Goal: Information Seeking & Learning: Learn about a topic

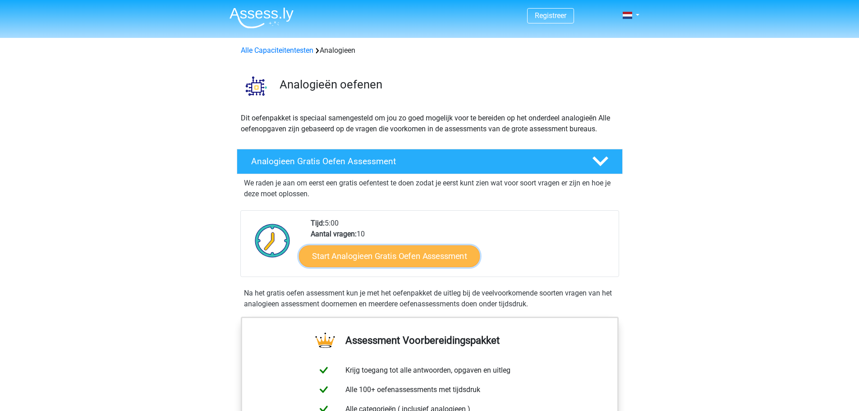
click at [443, 260] on link "Start Analogieen Gratis Oefen Assessment" at bounding box center [389, 256] width 181 height 22
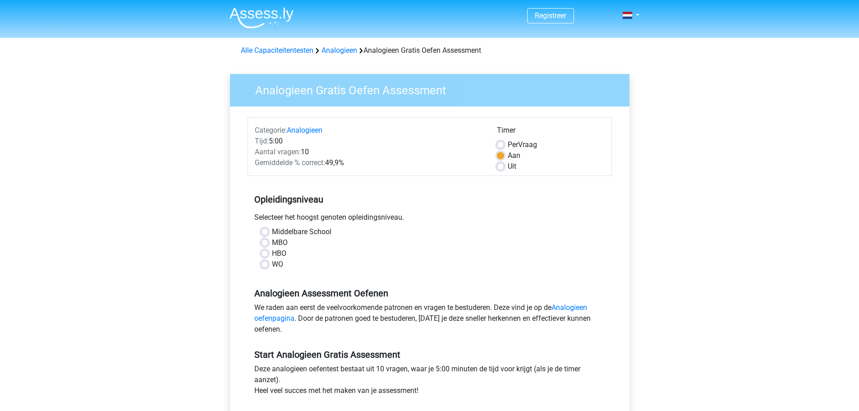
click at [272, 231] on label "Middelbare School" at bounding box center [301, 231] width 59 height 11
click at [264, 231] on input "Middelbare School" at bounding box center [264, 230] width 7 height 9
radio input "true"
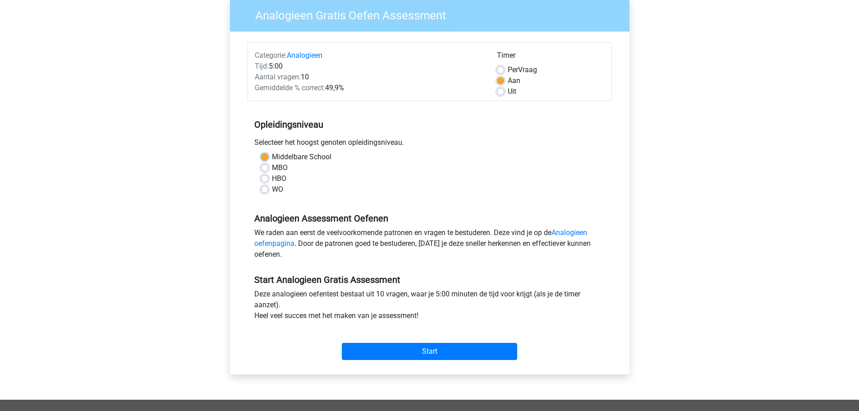
scroll to position [130, 0]
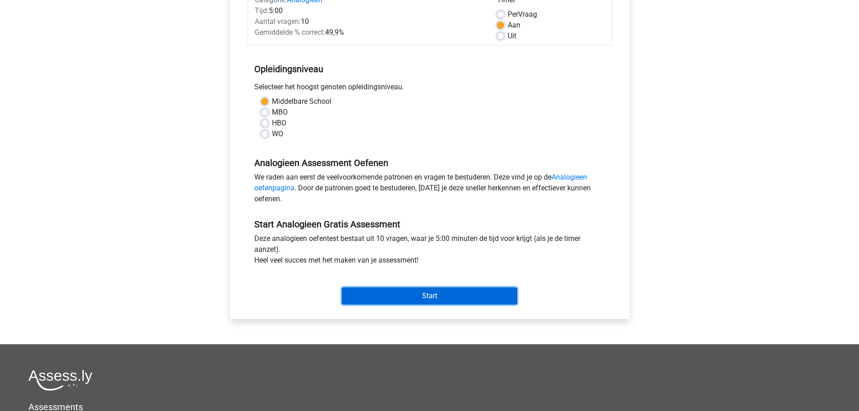
click at [491, 302] on input "Start" at bounding box center [429, 295] width 175 height 17
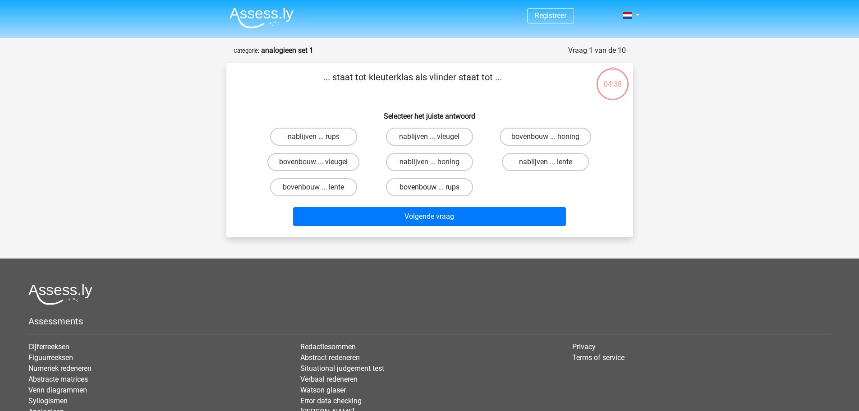
click at [436, 187] on label "bovenbouw ... rups" at bounding box center [429, 187] width 87 height 18
click at [435, 187] on input "bovenbouw ... rups" at bounding box center [432, 190] width 6 height 6
radio input "true"
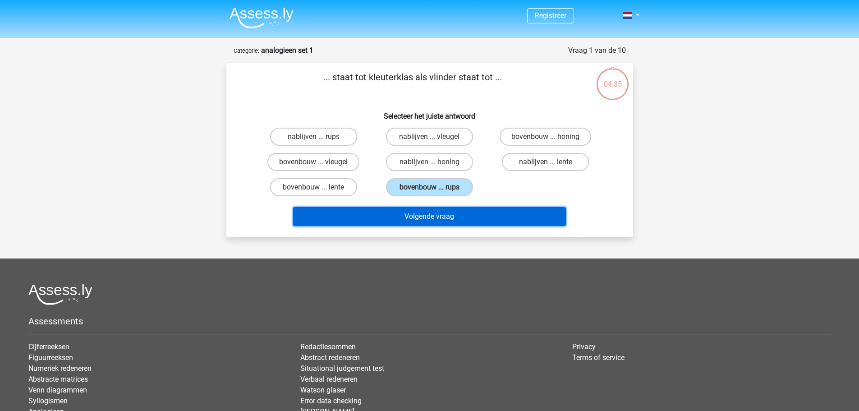
click at [439, 215] on button "Volgende vraag" at bounding box center [429, 216] width 273 height 19
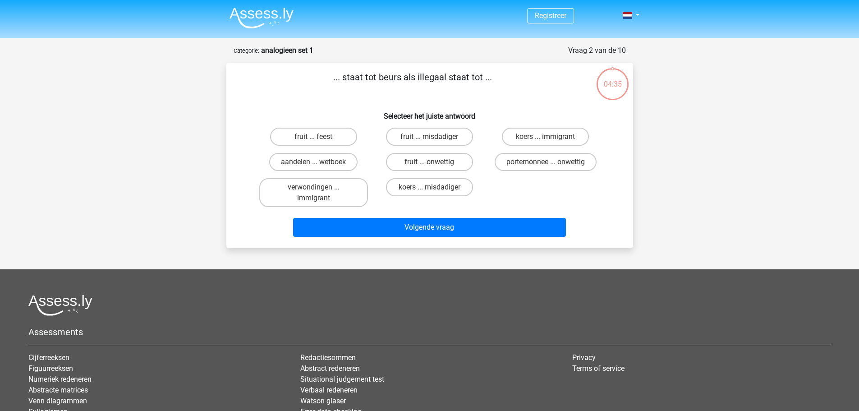
scroll to position [45, 0]
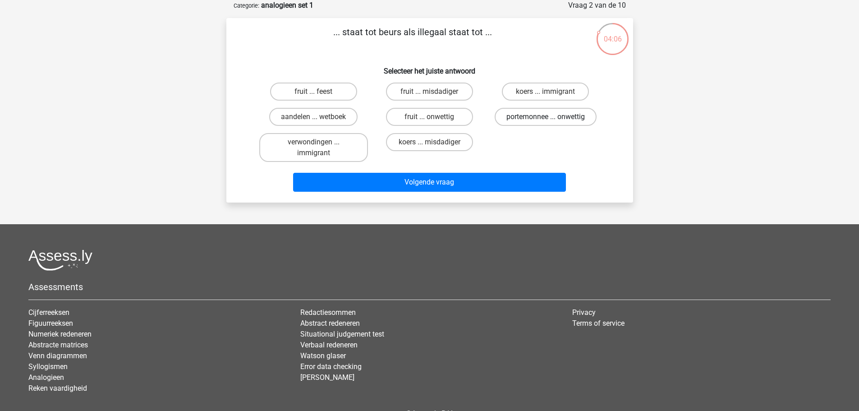
click at [525, 115] on label "portemonnee ... onwettig" at bounding box center [545, 117] width 102 height 18
click at [545, 117] on input "portemonnee ... onwettig" at bounding box center [548, 120] width 6 height 6
radio input "true"
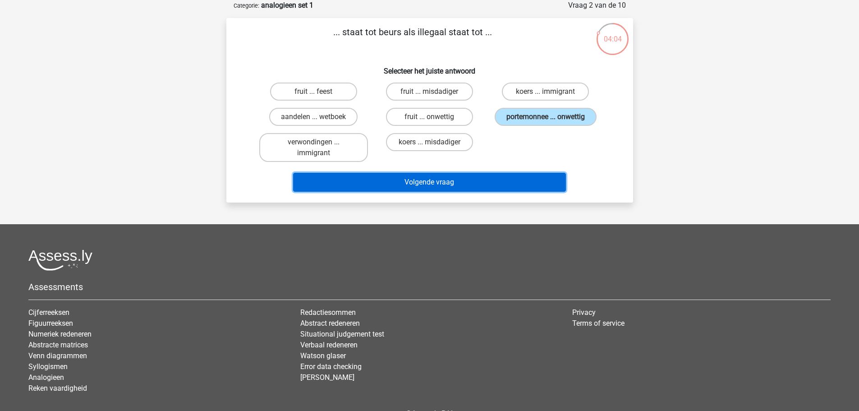
click at [453, 178] on button "Volgende vraag" at bounding box center [429, 182] width 273 height 19
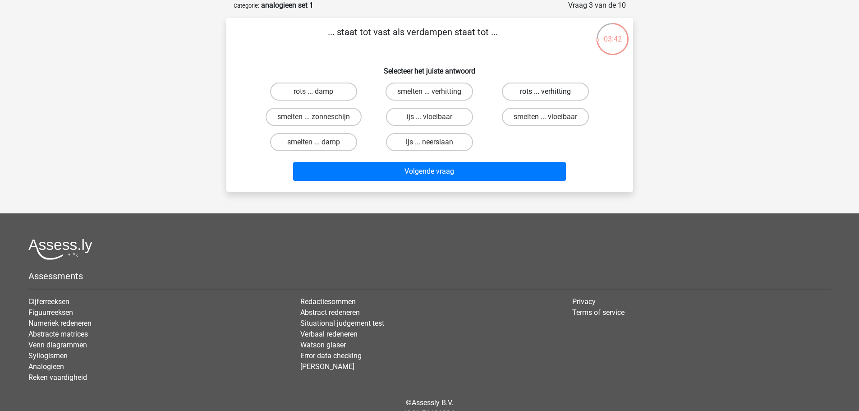
click at [569, 85] on label "rots ... verhitting" at bounding box center [545, 91] width 87 height 18
click at [551, 91] on input "rots ... verhitting" at bounding box center [548, 94] width 6 height 6
radio input "true"
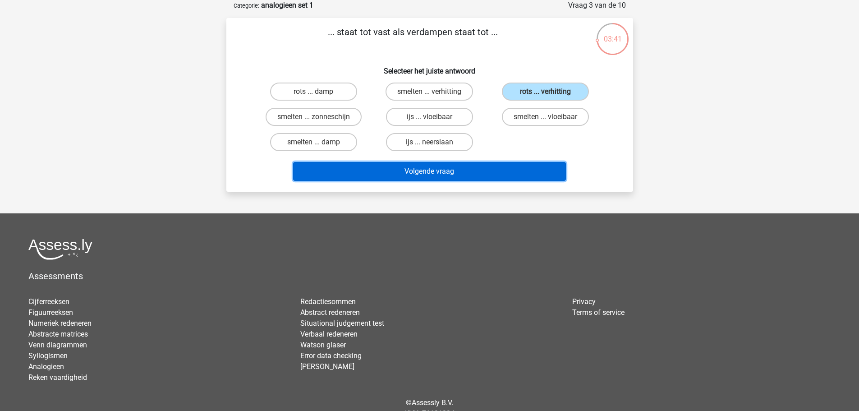
click at [460, 169] on button "Volgende vraag" at bounding box center [429, 171] width 273 height 19
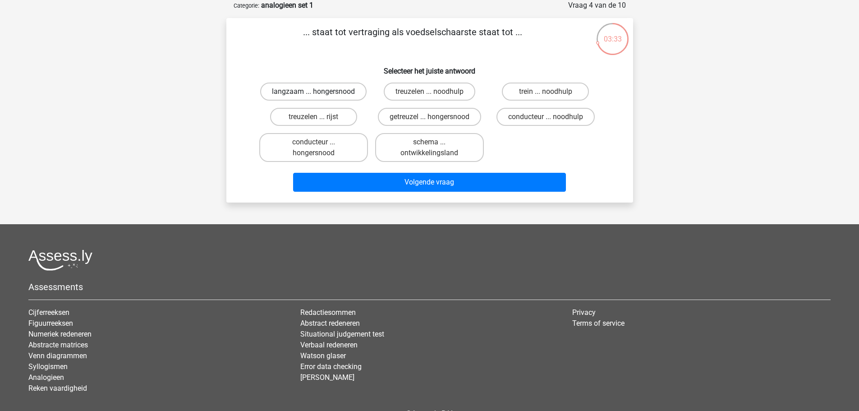
click at [345, 96] on label "langzaam ... hongersnood" at bounding box center [313, 91] width 106 height 18
click at [319, 96] on input "langzaam ... hongersnood" at bounding box center [316, 94] width 6 height 6
radio input "true"
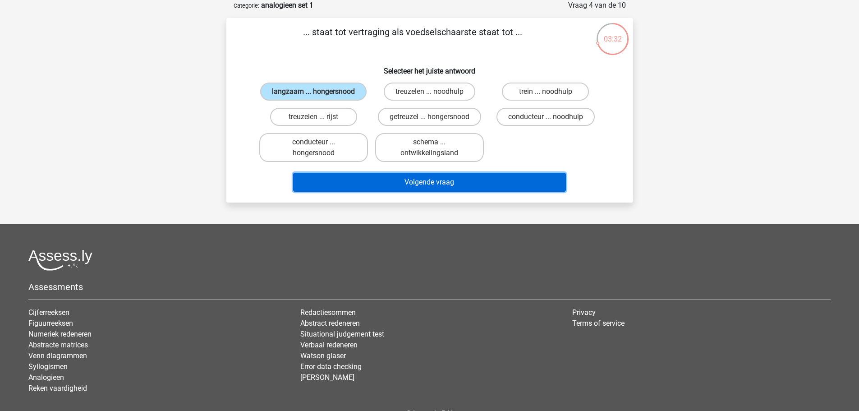
click at [391, 179] on button "Volgende vraag" at bounding box center [429, 182] width 273 height 19
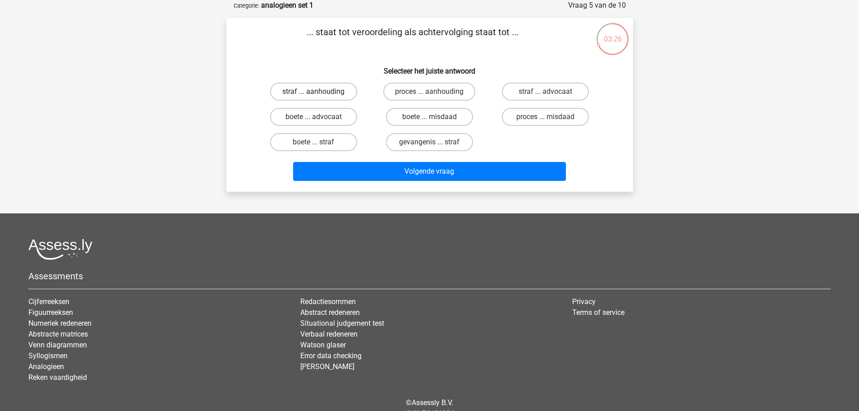
click at [328, 92] on label "straf ... aanhouding" at bounding box center [313, 91] width 87 height 18
click at [319, 92] on input "straf ... aanhouding" at bounding box center [316, 94] width 6 height 6
radio input "true"
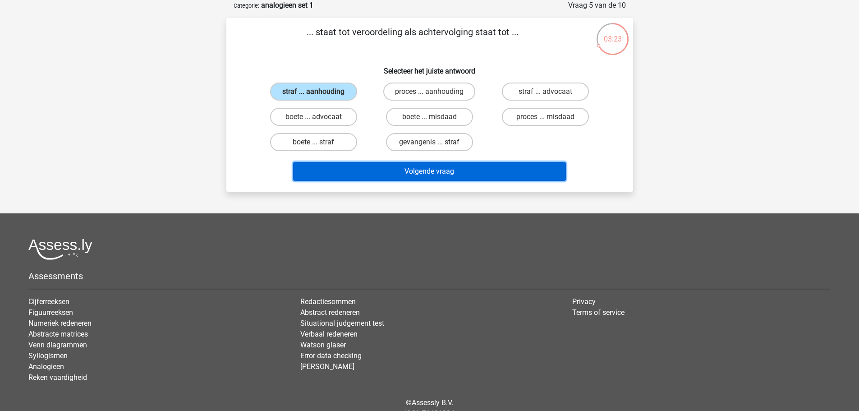
click at [411, 171] on button "Volgende vraag" at bounding box center [429, 171] width 273 height 19
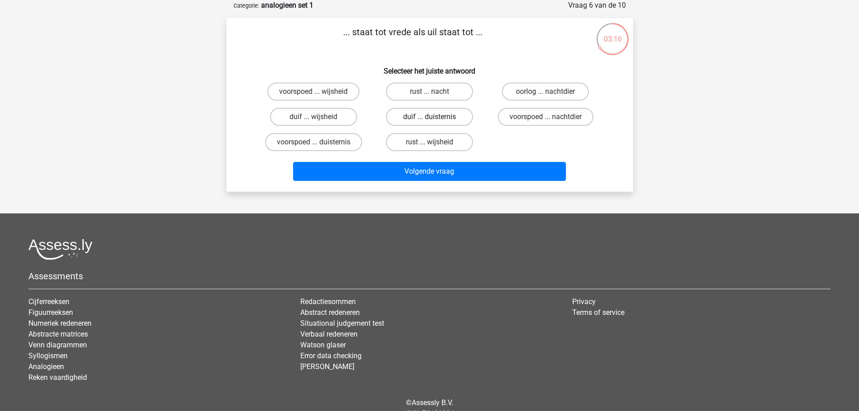
click at [424, 118] on label "duif ... duisternis" at bounding box center [429, 117] width 87 height 18
click at [429, 118] on input "duif ... duisternis" at bounding box center [432, 120] width 6 height 6
radio input "true"
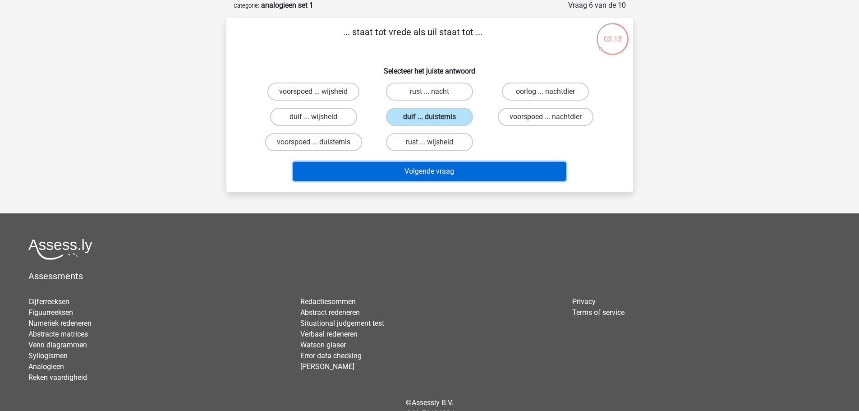
click at [432, 167] on button "Volgende vraag" at bounding box center [429, 171] width 273 height 19
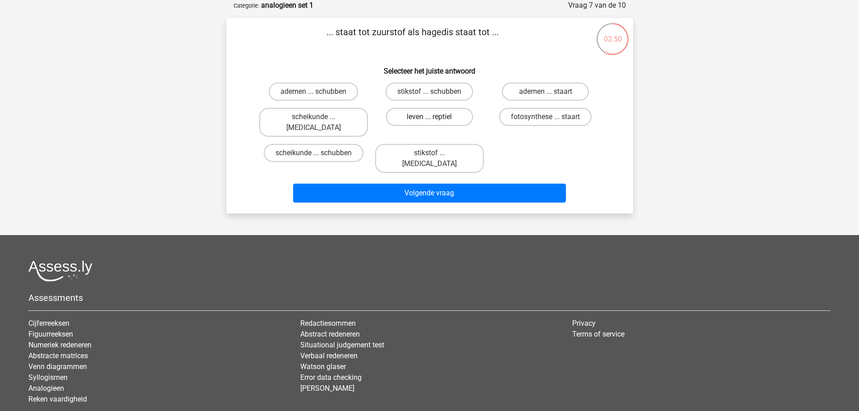
click at [458, 109] on label "leven ... reptiel" at bounding box center [429, 117] width 87 height 18
click at [435, 117] on input "leven ... reptiel" at bounding box center [432, 120] width 6 height 6
radio input "true"
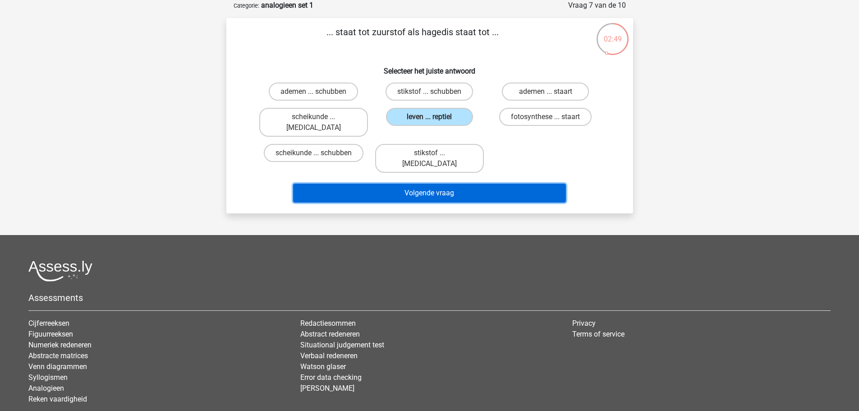
click at [447, 183] on button "Volgende vraag" at bounding box center [429, 192] width 273 height 19
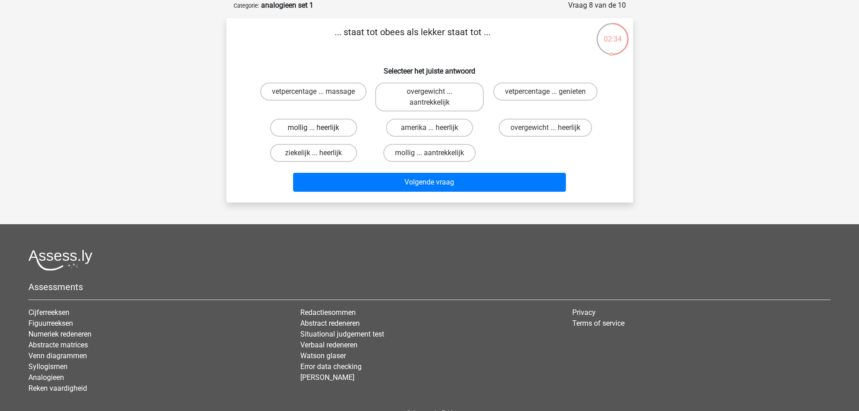
click at [331, 127] on label "mollig ... heerlijk" at bounding box center [313, 128] width 87 height 18
click at [319, 128] on input "mollig ... heerlijk" at bounding box center [316, 131] width 6 height 6
radio input "true"
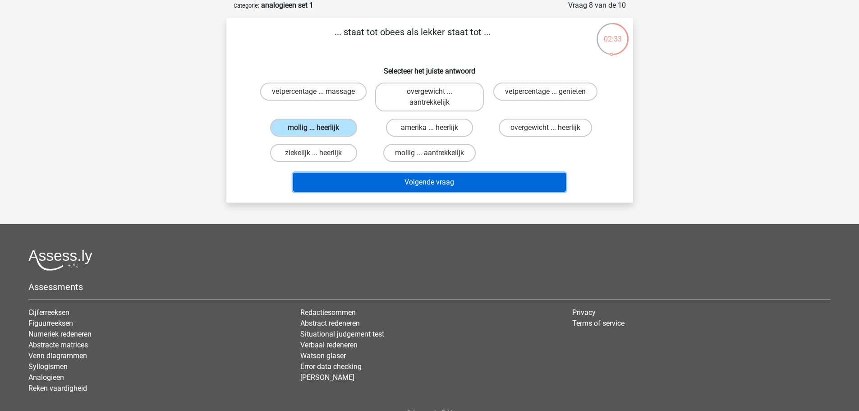
click at [382, 177] on button "Volgende vraag" at bounding box center [429, 182] width 273 height 19
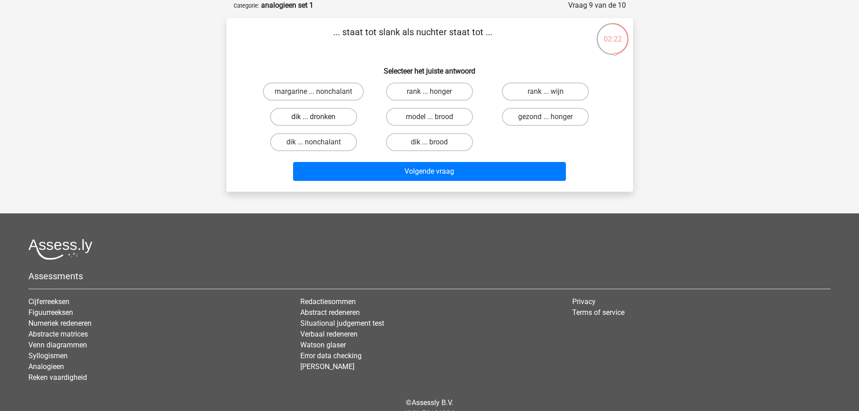
click at [309, 123] on label "dik ... dronken" at bounding box center [313, 117] width 87 height 18
click at [313, 123] on input "dik ... dronken" at bounding box center [316, 120] width 6 height 6
radio input "true"
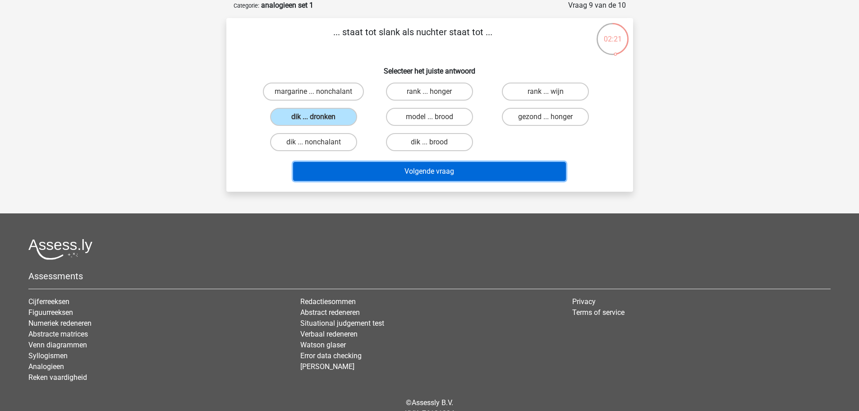
click at [343, 165] on button "Volgende vraag" at bounding box center [429, 171] width 273 height 19
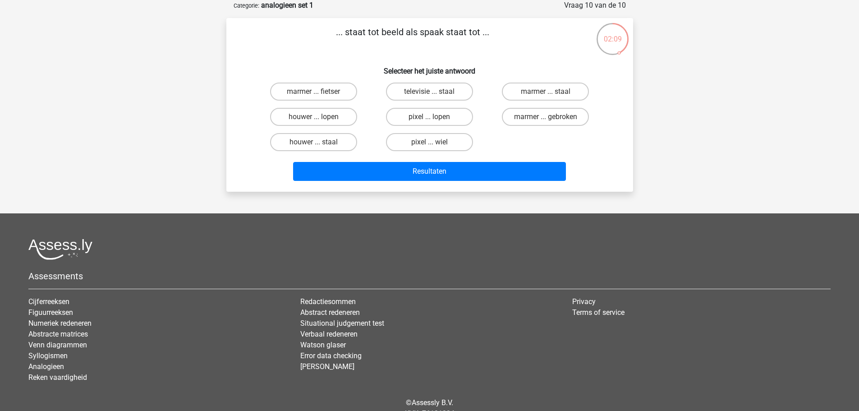
click at [433, 146] on input "pixel ... wiel" at bounding box center [432, 145] width 6 height 6
radio input "true"
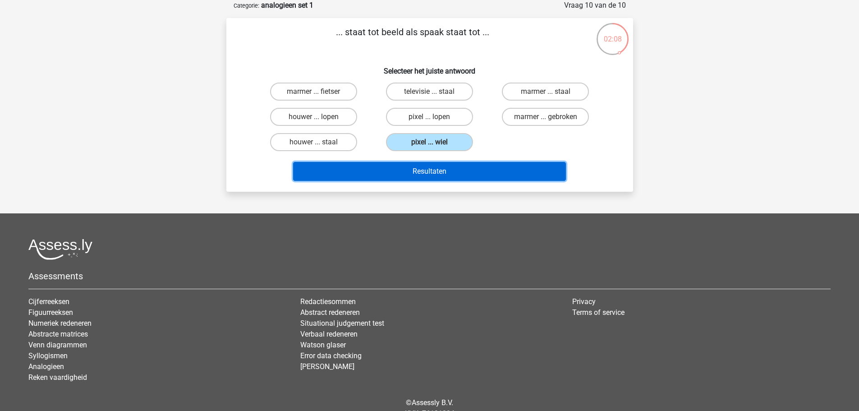
click at [435, 177] on button "Resultaten" at bounding box center [429, 171] width 273 height 19
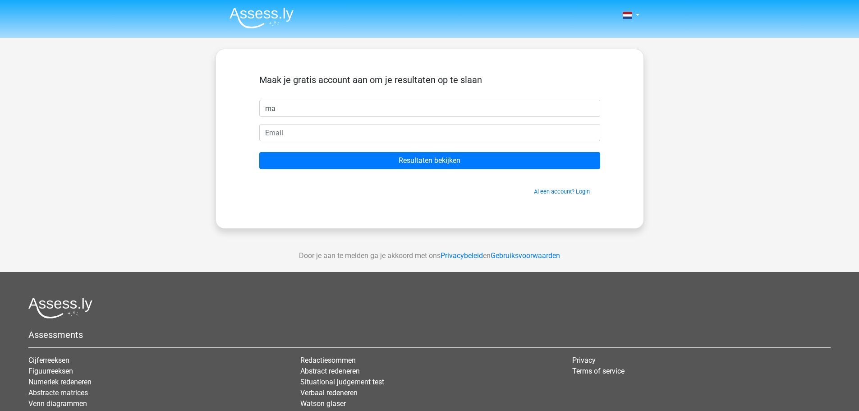
type input "ma"
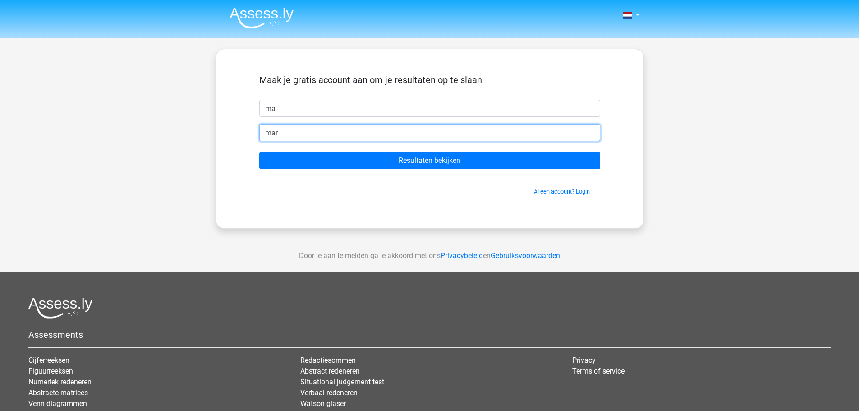
click at [375, 128] on input "mar" at bounding box center [429, 132] width 341 height 17
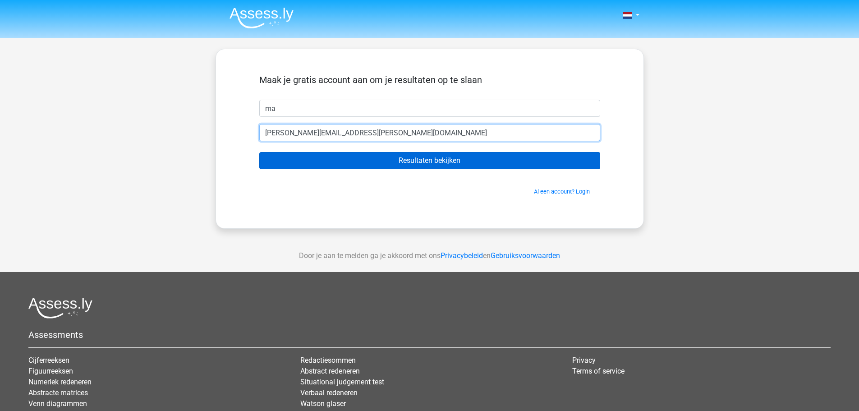
type input "[PERSON_NAME][EMAIL_ADDRESS][PERSON_NAME][DOMAIN_NAME]"
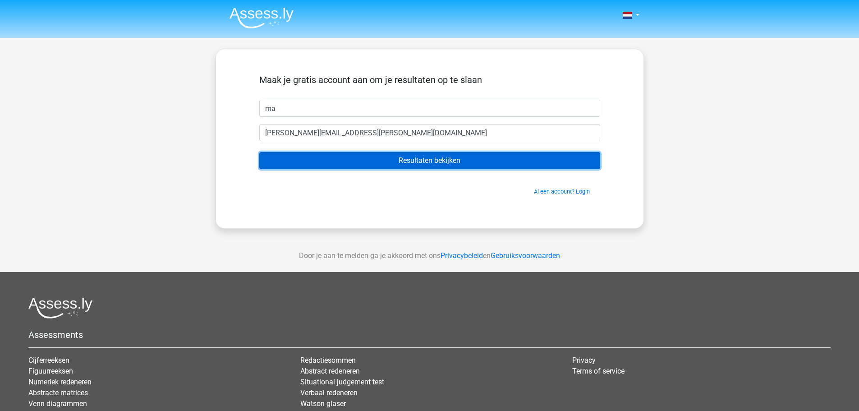
click at [399, 157] on input "Resultaten bekijken" at bounding box center [429, 160] width 341 height 17
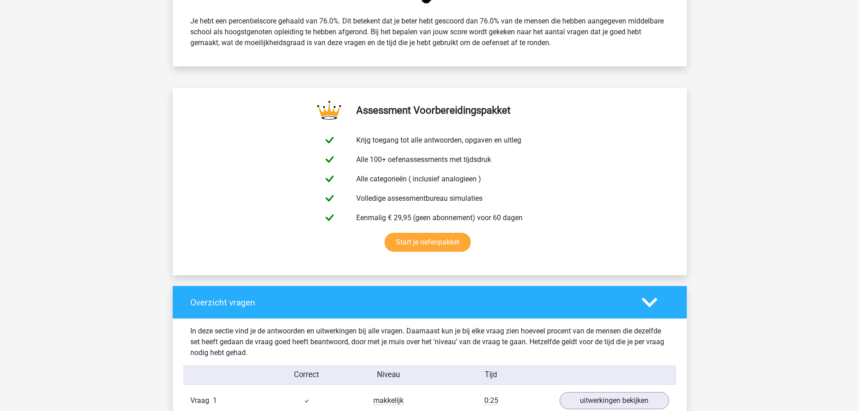
scroll to position [32, 0]
